Goal: Find contact information: Find contact information

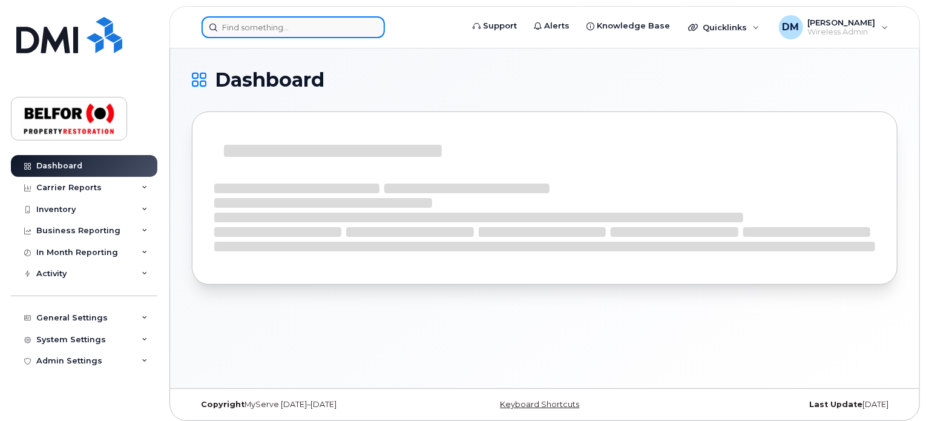
click at [255, 24] on input at bounding box center [293, 27] width 183 height 22
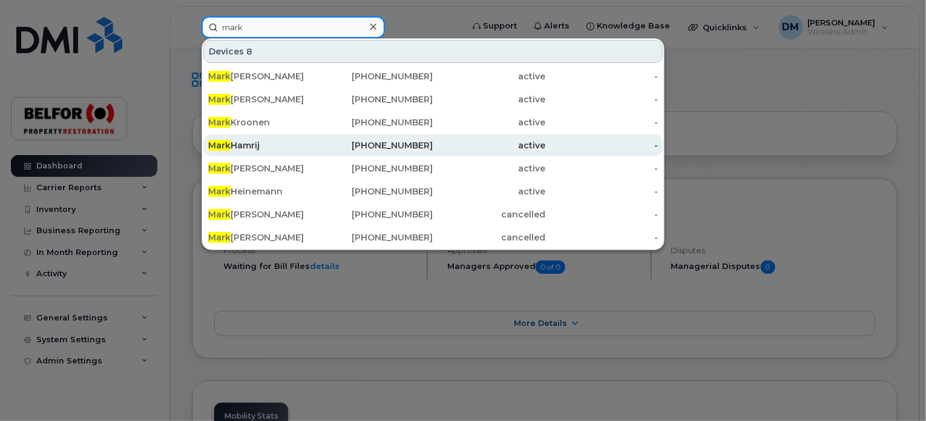
type input "mark"
click at [243, 150] on div "Mark Hamrij" at bounding box center [264, 145] width 113 height 12
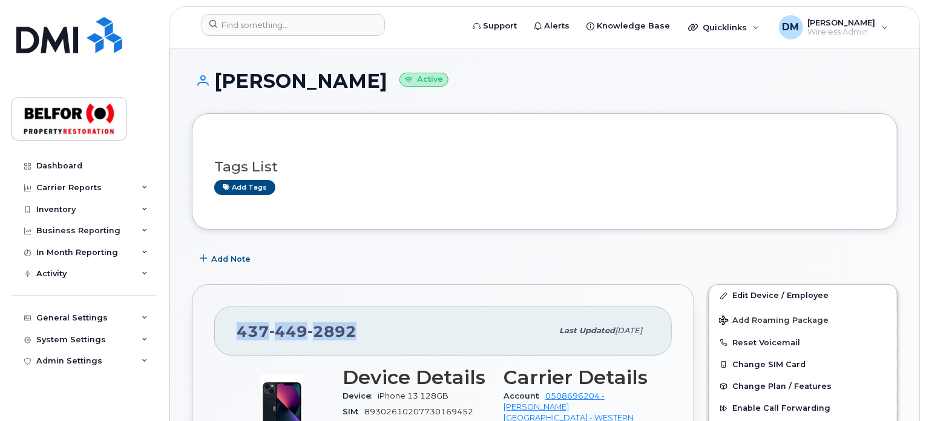
drag, startPoint x: 329, startPoint y: 323, endPoint x: 237, endPoint y: 323, distance: 91.4
click at [237, 323] on div "[PHONE_NUMBER]" at bounding box center [394, 330] width 315 height 25
copy span "[PHONE_NUMBER]"
